Goal: Task Accomplishment & Management: Manage account settings

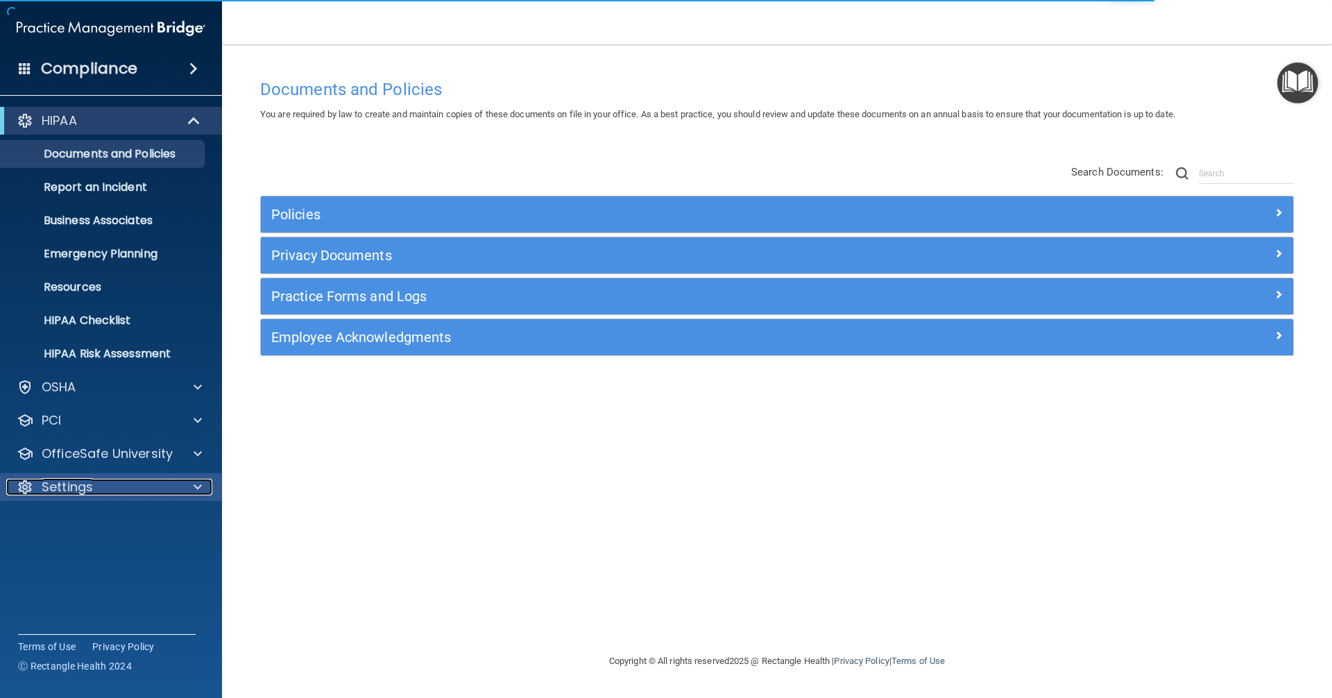
click at [78, 488] on p "Settings" at bounding box center [67, 487] width 51 height 17
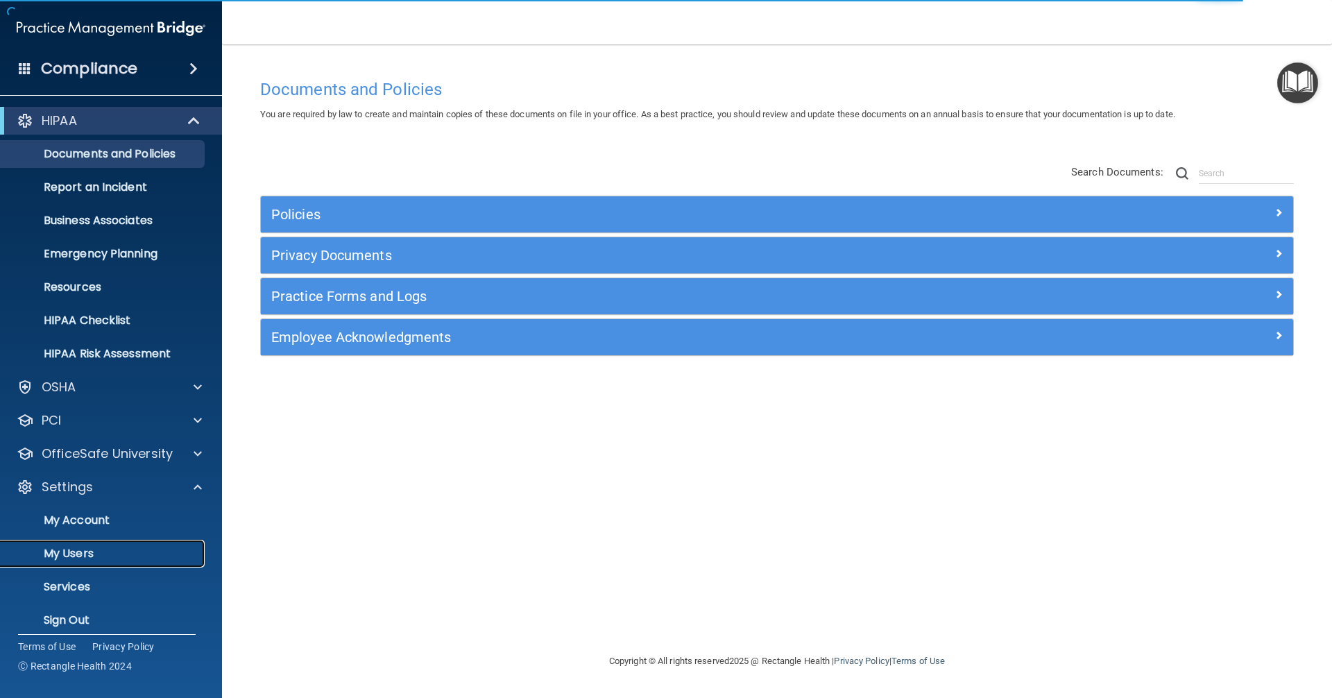
click at [87, 556] on p "My Users" at bounding box center [103, 554] width 189 height 14
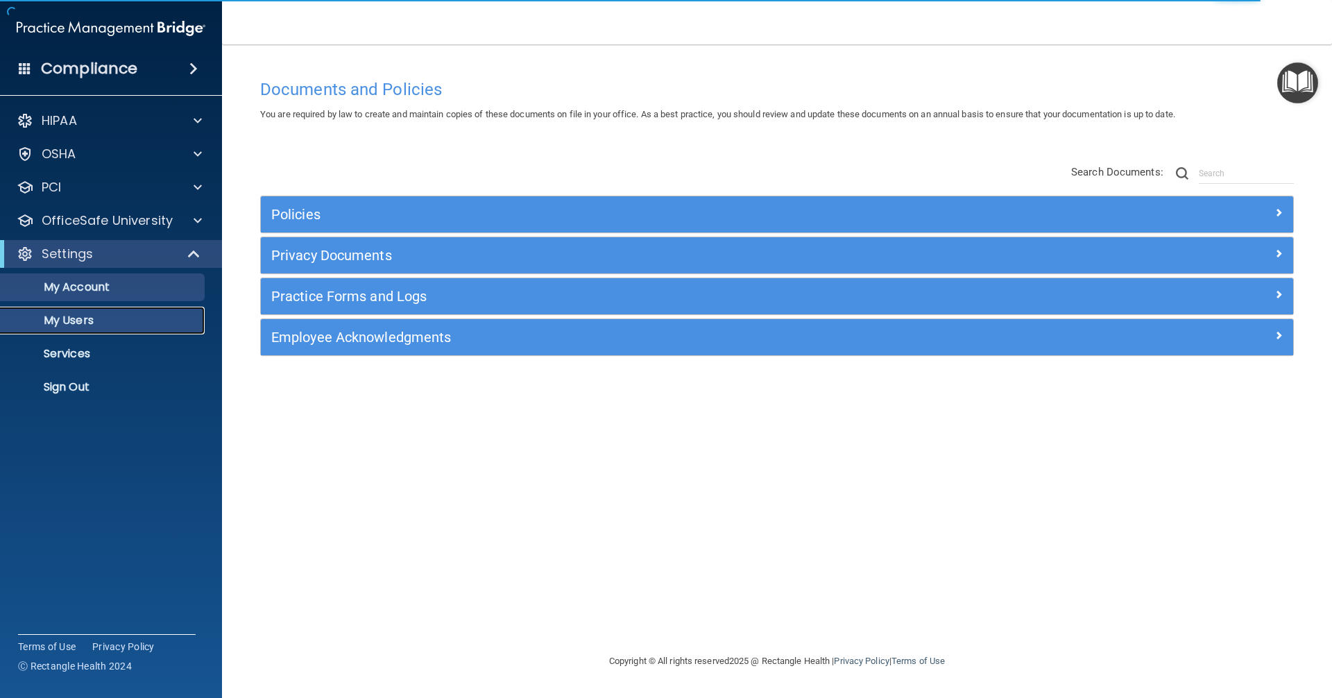
select select "20"
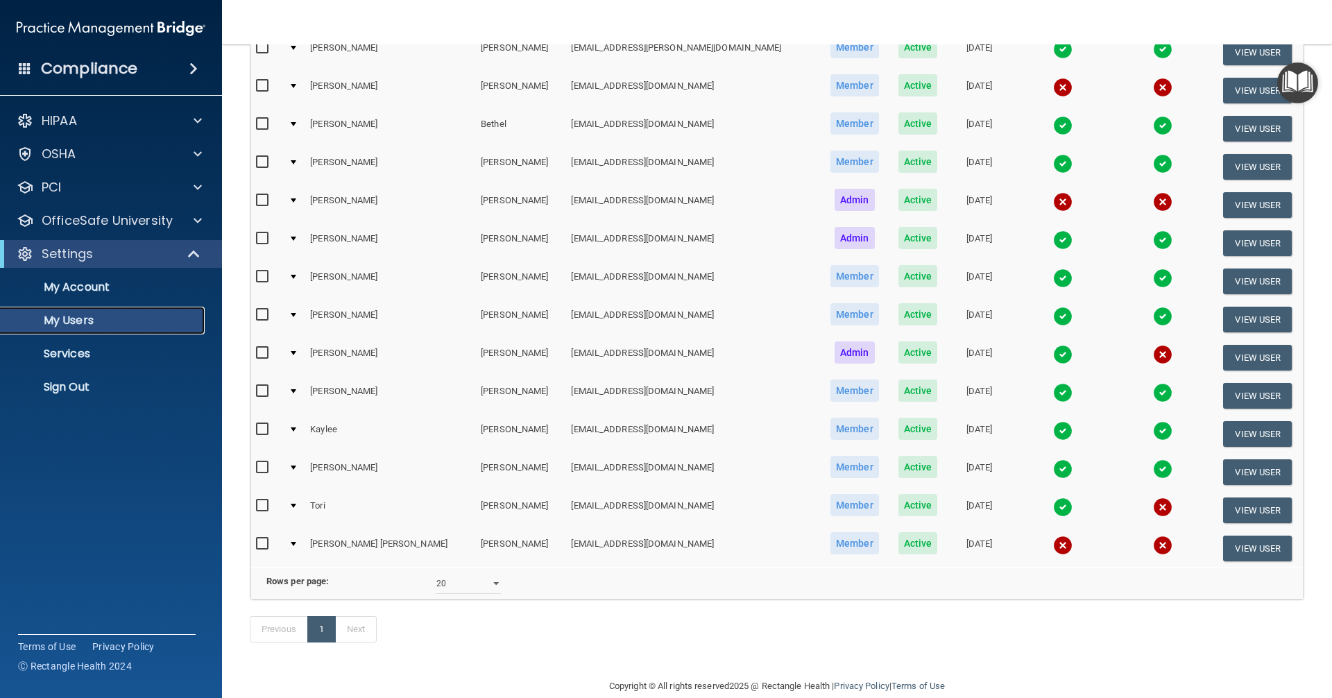
scroll to position [260, 0]
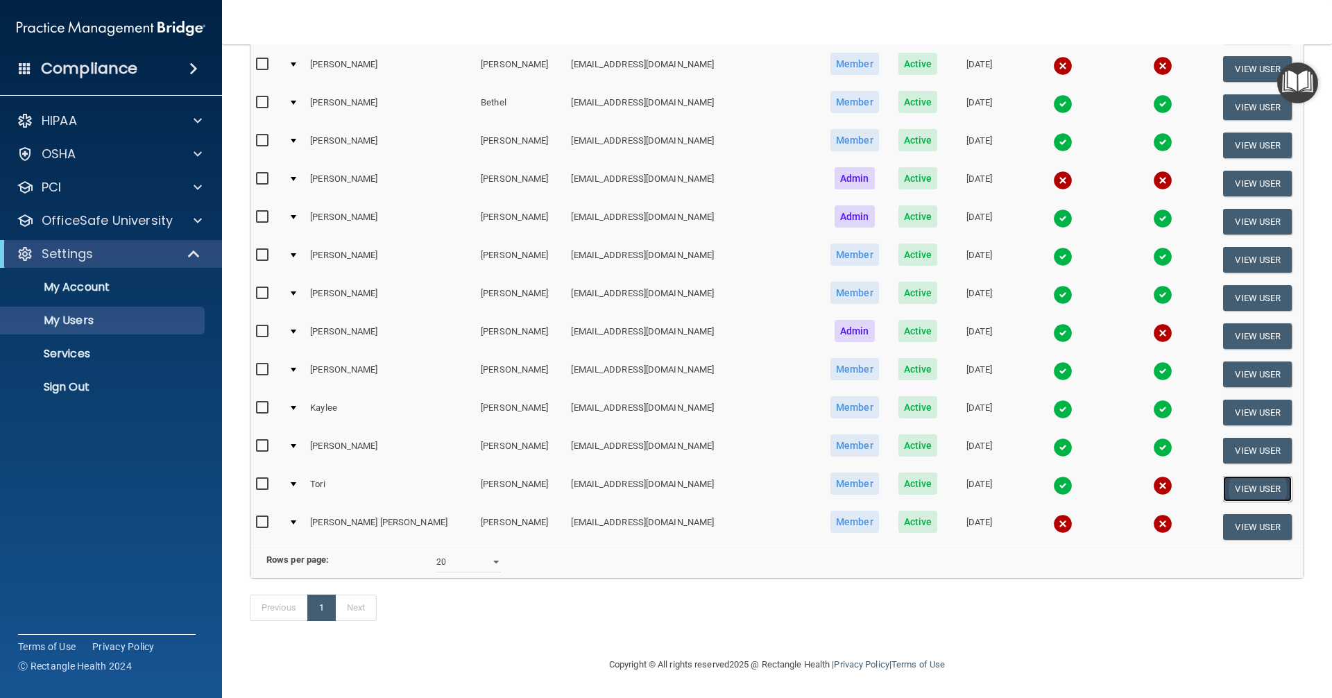
click at [644, 476] on button "View User" at bounding box center [1257, 489] width 69 height 26
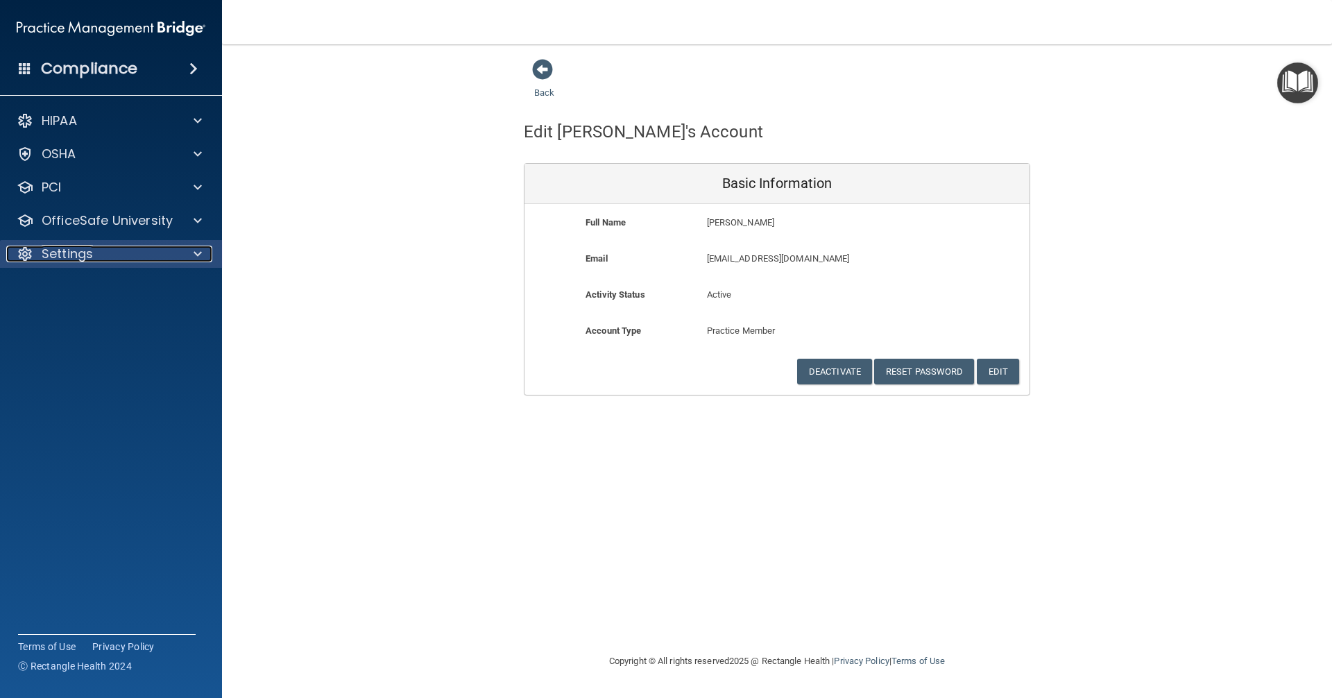
click at [42, 257] on p "Settings" at bounding box center [67, 254] width 51 height 17
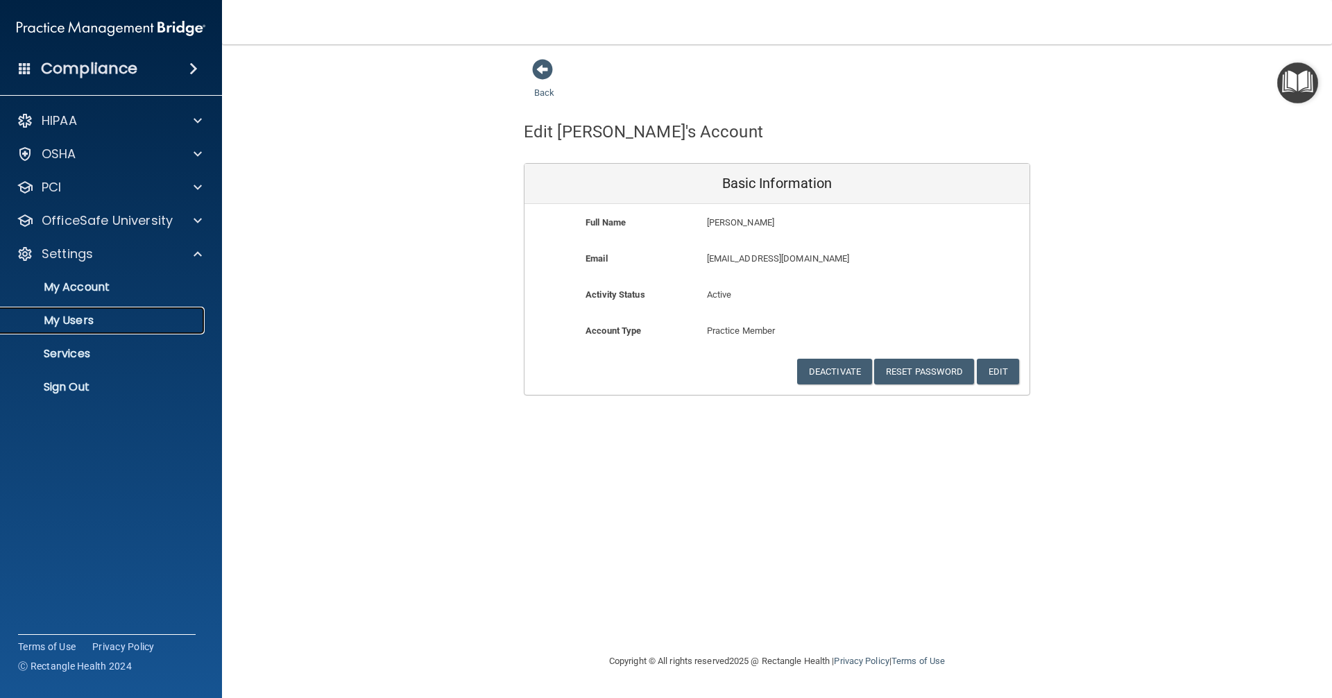
click at [83, 330] on link "My Users" at bounding box center [95, 321] width 219 height 28
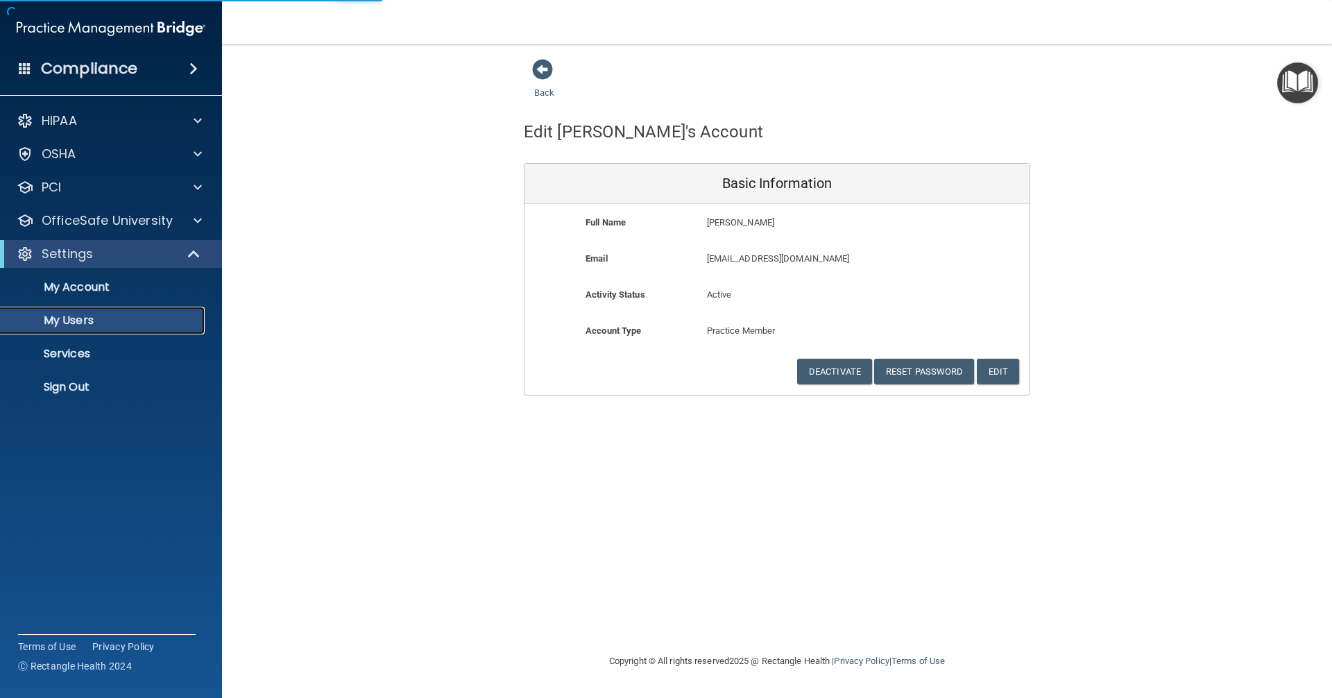
select select "20"
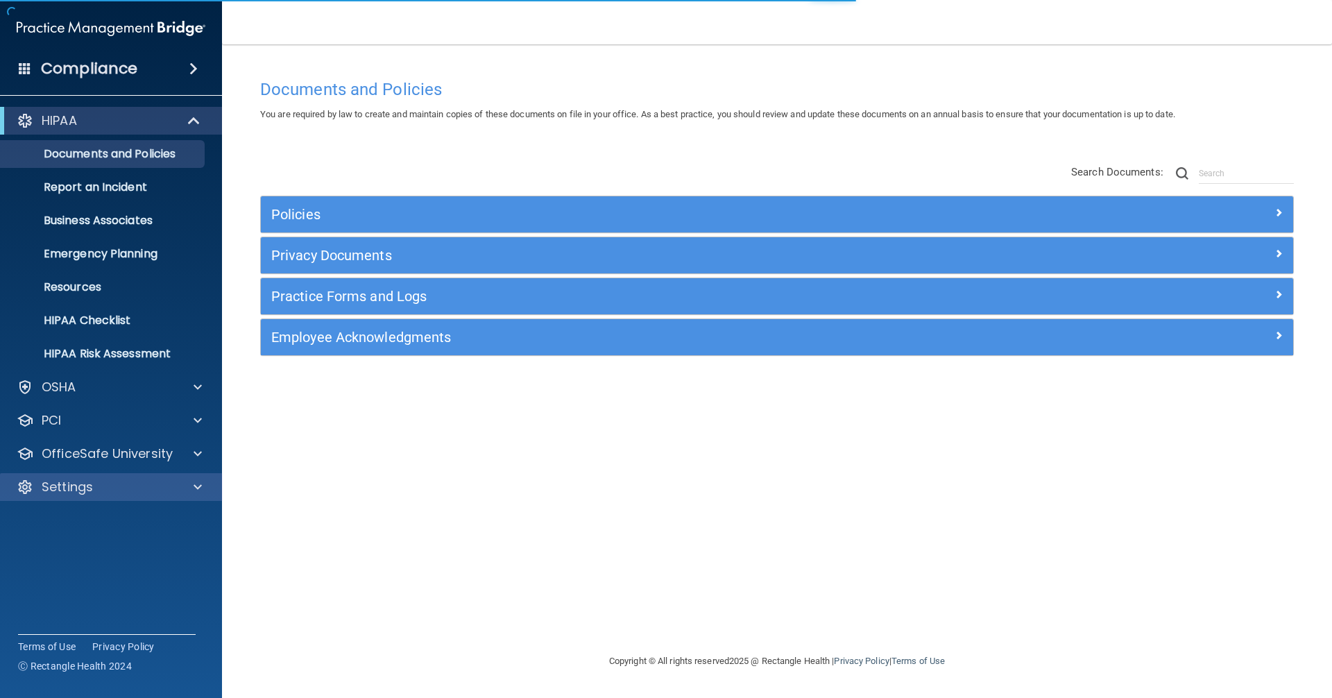
click at [76, 500] on div "Settings" at bounding box center [111, 487] width 223 height 28
click at [206, 489] on div at bounding box center [195, 487] width 35 height 17
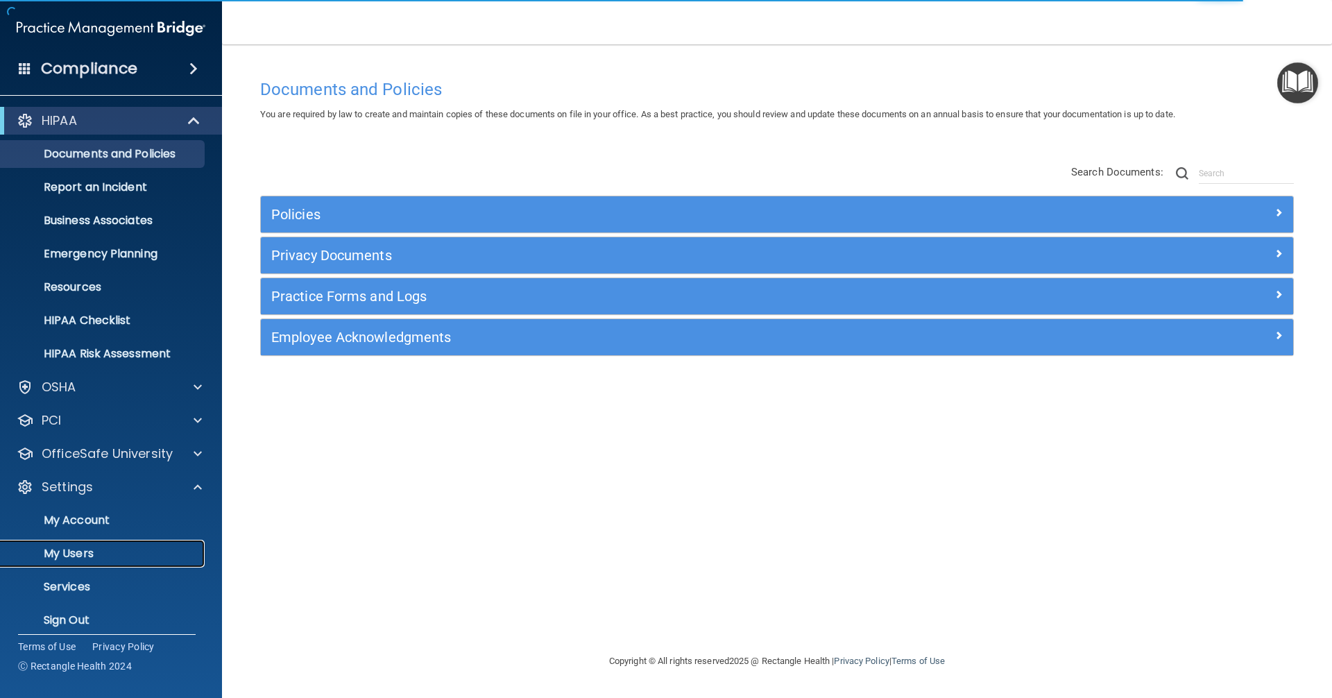
click at [101, 548] on p "My Users" at bounding box center [103, 554] width 189 height 14
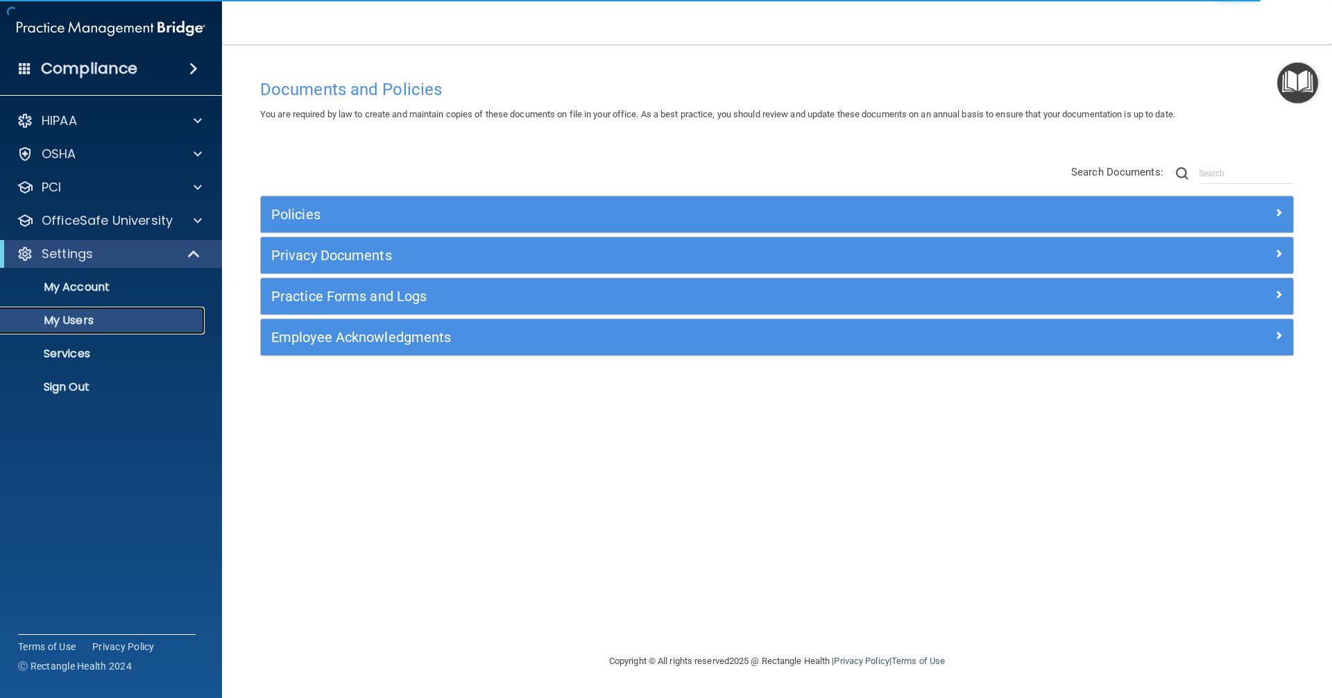
select select "20"
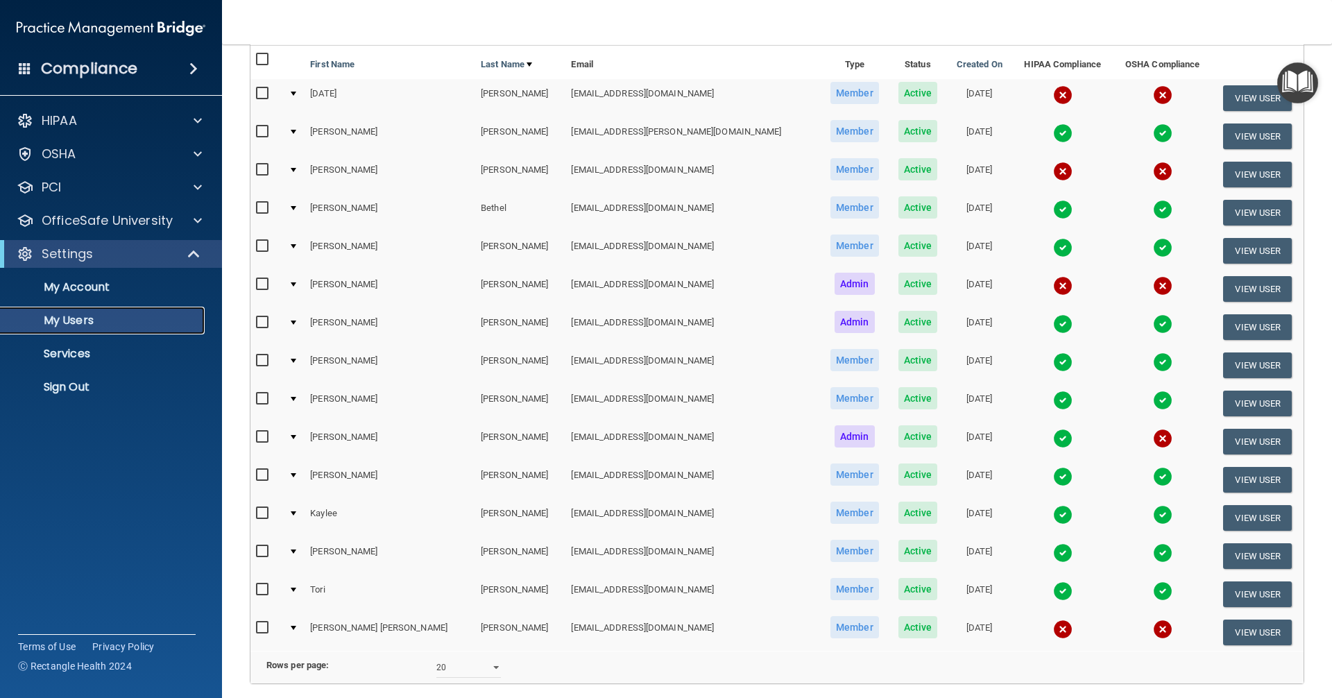
scroll to position [139, 0]
